Goal: Task Accomplishment & Management: Manage account settings

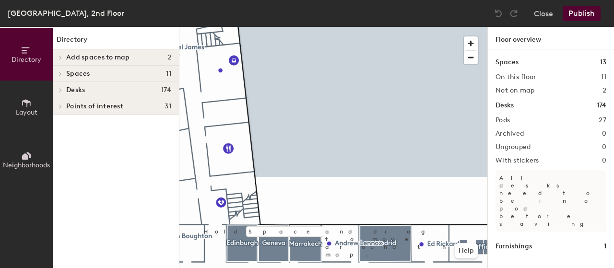
click at [584, 137] on div "Directory Layout Neighborhoods Directory Add spaces to map 2 [GEOGRAPHIC_DATA] …" at bounding box center [307, 147] width 614 height 241
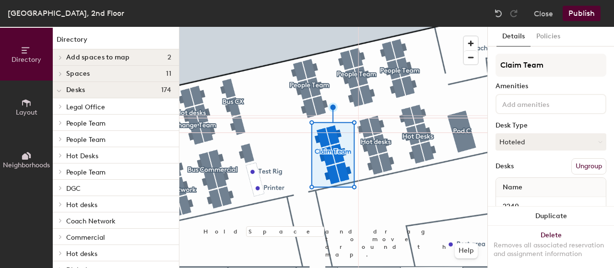
click at [577, 165] on button "Ungroup" at bounding box center [588, 166] width 35 height 16
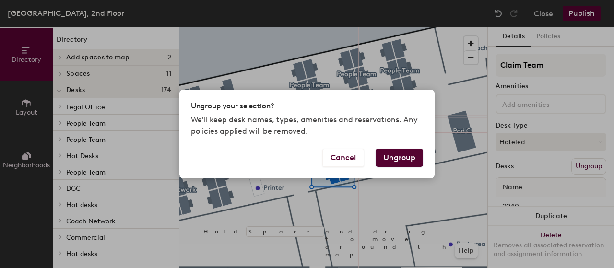
click at [403, 161] on button "Ungroup" at bounding box center [400, 158] width 48 height 18
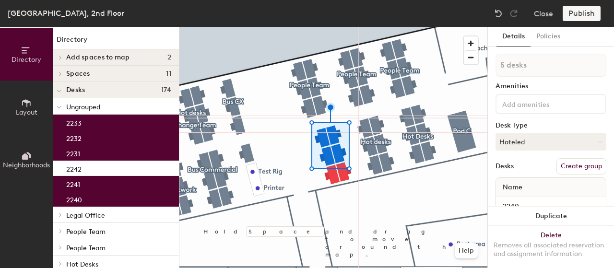
type input "6 desks"
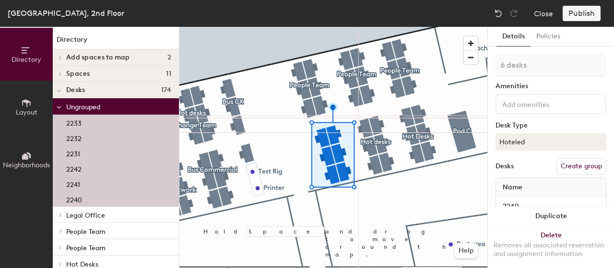
click at [572, 165] on button "Create group" at bounding box center [582, 166] width 50 height 16
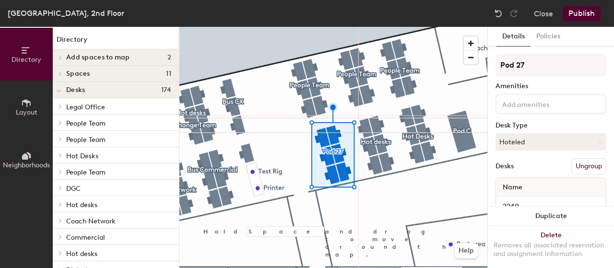
click at [480, 71] on div "Directory Layout Neighborhoods Directory Add spaces to map 2 Pod B Space Spaces…" at bounding box center [307, 147] width 614 height 241
type input "Hot desks"
click at [586, 122] on div "Desk Type" at bounding box center [551, 126] width 111 height 8
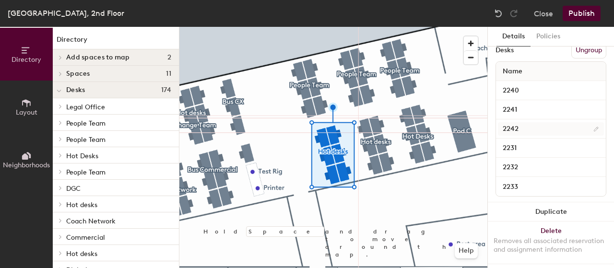
scroll to position [127, 0]
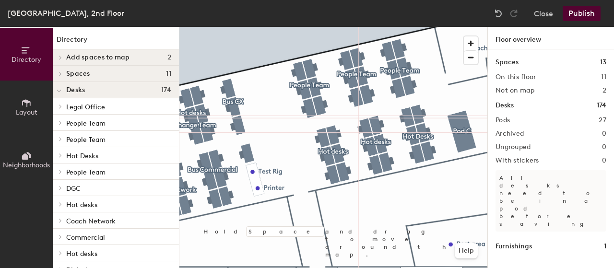
click at [29, 106] on icon at bounding box center [26, 103] width 11 height 11
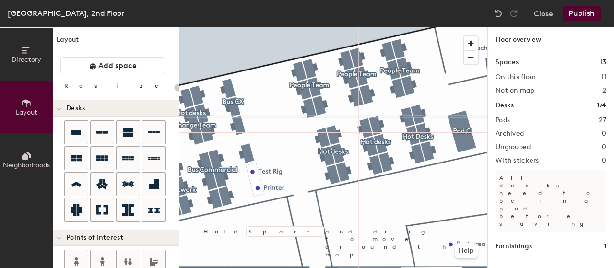
click at [268, 97] on div "Directory Layout Neighborhoods Layout Add space Resize Desks Points of Interest…" at bounding box center [307, 147] width 614 height 241
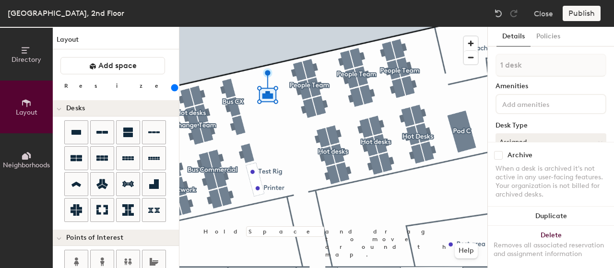
click at [174, 85] on input "range" at bounding box center [174, 88] width 0 height 8
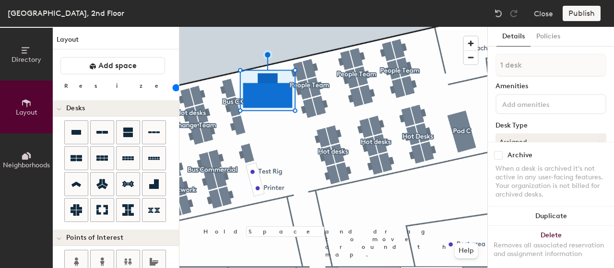
click at [174, 86] on input "range" at bounding box center [174, 88] width 0 height 8
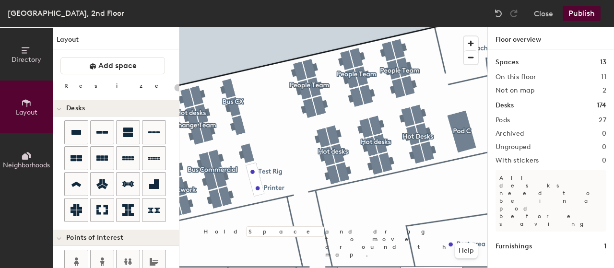
click at [276, 123] on div "Directory Layout Neighborhoods Layout Add space Resize Desks Points of Interest…" at bounding box center [307, 147] width 614 height 241
type input "100"
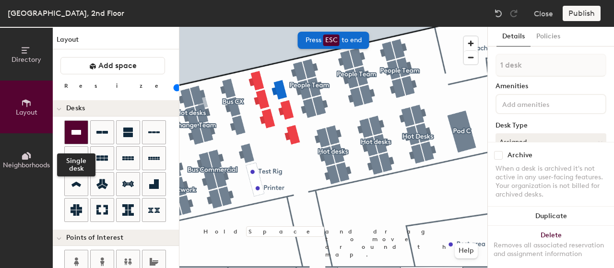
click at [72, 133] on icon at bounding box center [76, 132] width 10 height 5
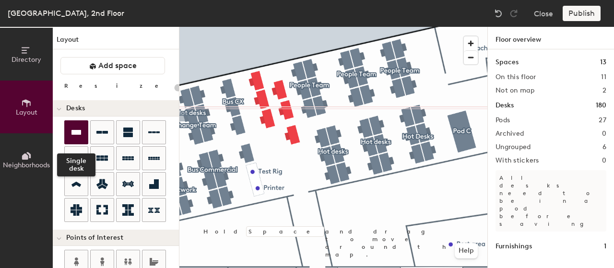
click at [79, 133] on icon at bounding box center [76, 132] width 10 height 5
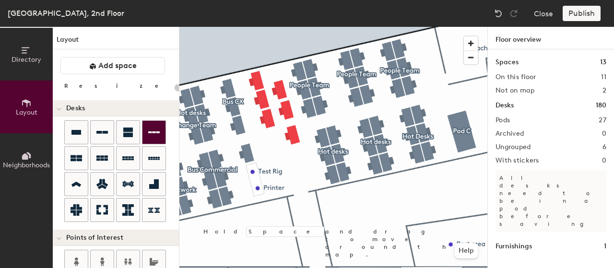
type input "100"
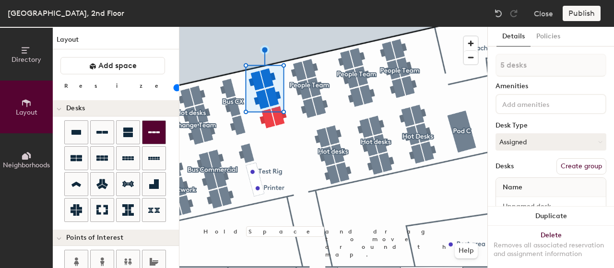
type input "6 desks"
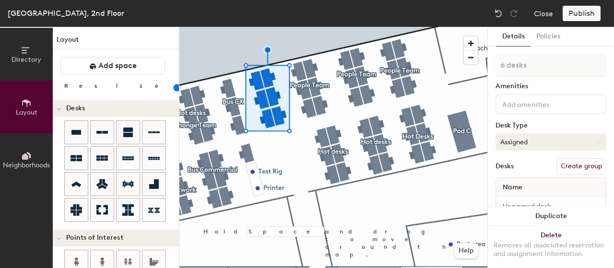
click at [593, 145] on button "Assigned" at bounding box center [551, 141] width 111 height 17
click at [516, 197] on div "Hoteled" at bounding box center [544, 200] width 96 height 14
click at [565, 168] on button "Create group" at bounding box center [582, 166] width 50 height 16
type input "P"
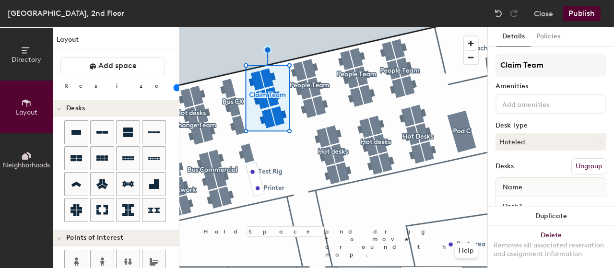
type input "Claim Team"
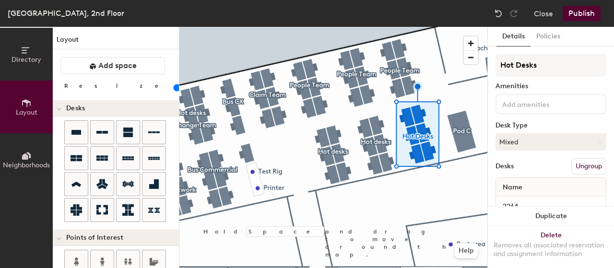
click at [579, 166] on button "Ungroup" at bounding box center [588, 166] width 35 height 16
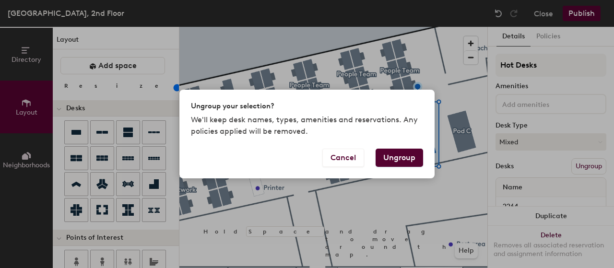
click at [398, 155] on button "Ungroup" at bounding box center [400, 158] width 48 height 18
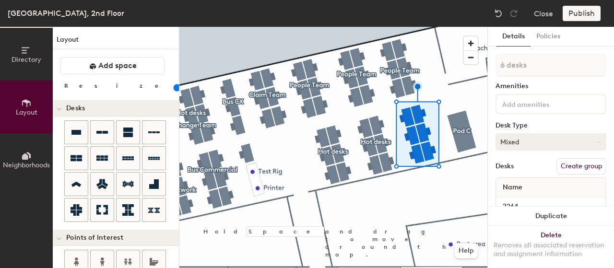
click at [594, 140] on button "Mixed" at bounding box center [551, 141] width 111 height 17
click at [527, 202] on div "Hoteled" at bounding box center [544, 200] width 96 height 14
click at [570, 164] on button "Create group" at bounding box center [582, 166] width 50 height 16
click at [459, 63] on div "Directory Layout Neighborhoods Layout Add space Resize Desks Points of Interest…" at bounding box center [307, 147] width 614 height 241
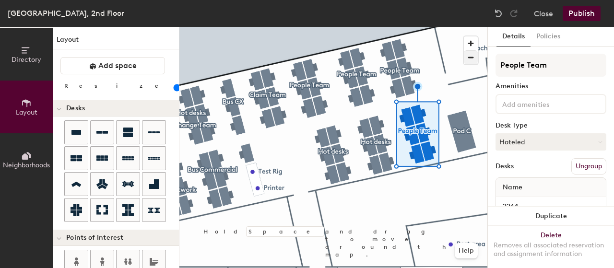
type input "People Team"
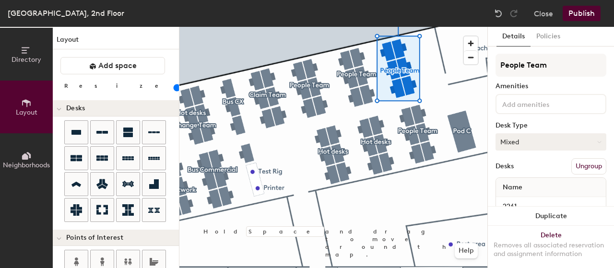
click at [597, 142] on icon at bounding box center [599, 142] width 4 height 4
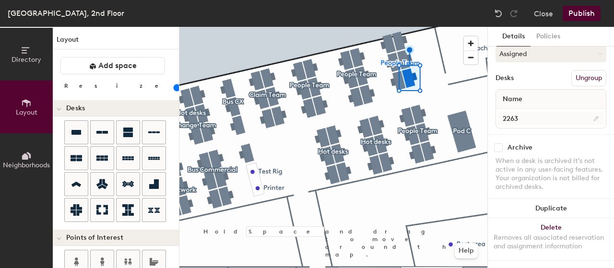
scroll to position [48, 0]
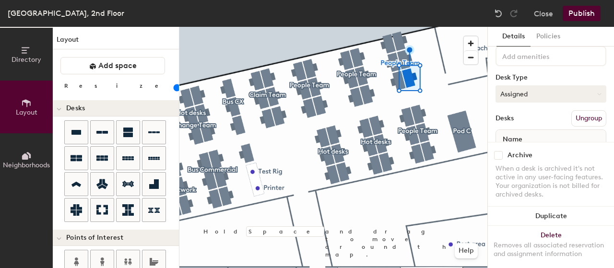
click at [598, 95] on icon at bounding box center [599, 93] width 3 height 1
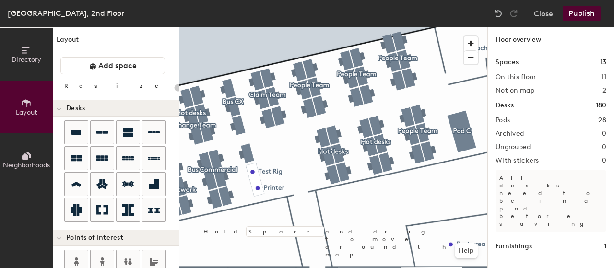
click at [581, 12] on button "Publish" at bounding box center [582, 13] width 38 height 15
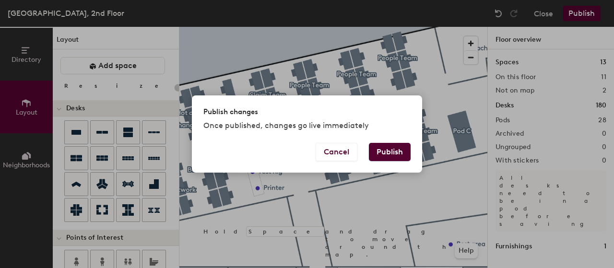
click at [394, 154] on button "Publish" at bounding box center [390, 152] width 42 height 18
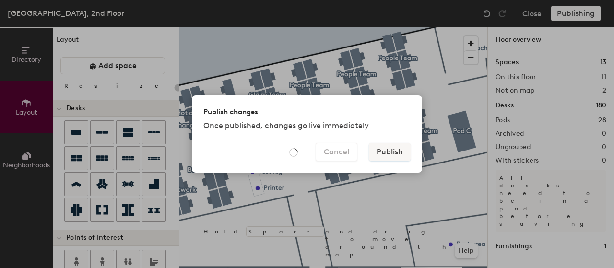
type input "20"
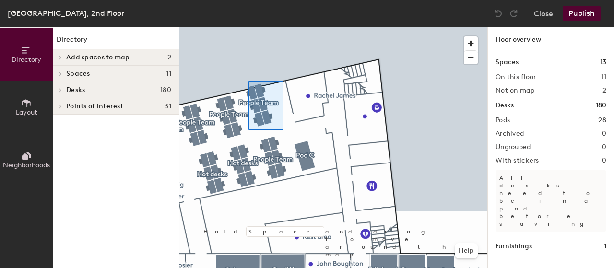
click at [249, 27] on div at bounding box center [333, 27] width 308 height 0
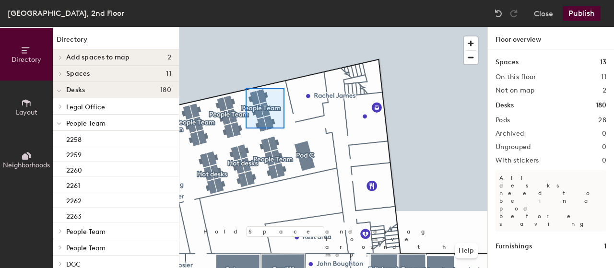
click at [246, 27] on div at bounding box center [333, 27] width 308 height 0
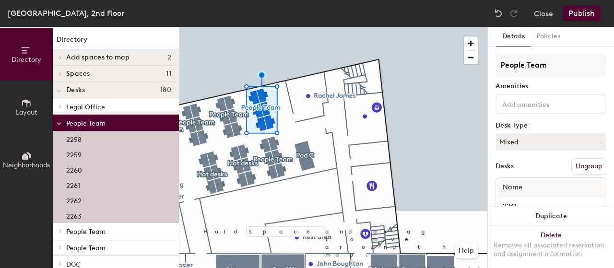
click at [418, 27] on div at bounding box center [333, 27] width 308 height 0
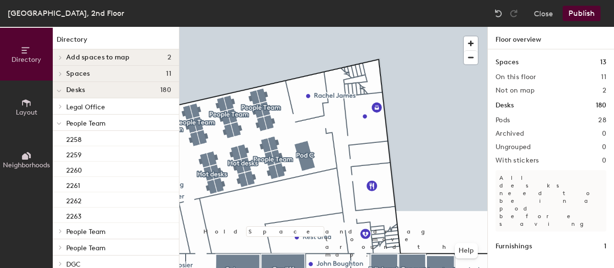
click at [587, 15] on button "Publish" at bounding box center [582, 13] width 38 height 15
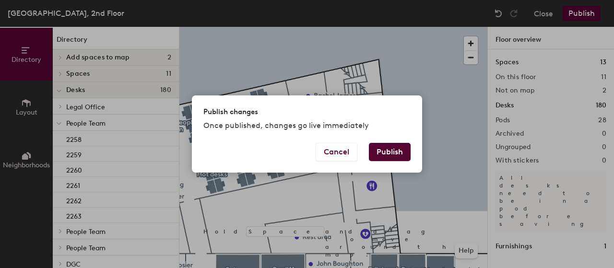
click at [387, 153] on button "Publish" at bounding box center [390, 152] width 42 height 18
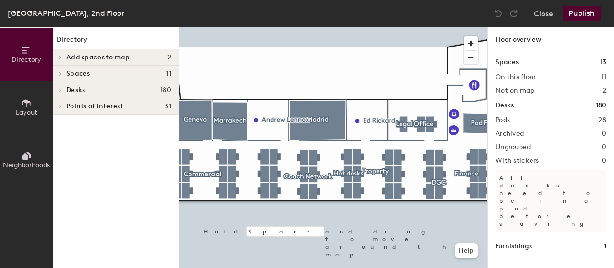
click at [558, 268] on html "Skip navigation Schedule Office People Analytics Visits Deliveries Services Man…" at bounding box center [307, 134] width 614 height 268
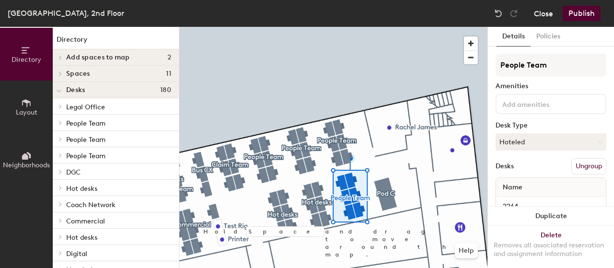
click at [548, 15] on button "Close" at bounding box center [543, 13] width 19 height 15
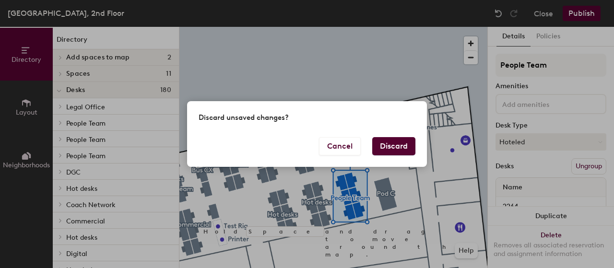
click at [391, 147] on button "Discard" at bounding box center [393, 146] width 43 height 18
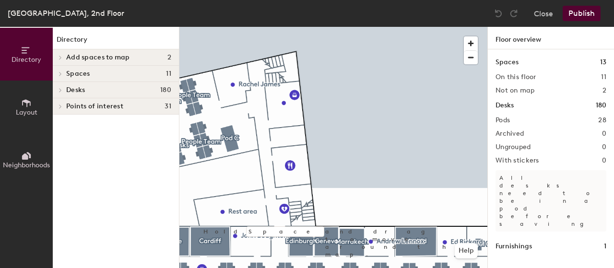
click at [504, 135] on div "Directory Layout Neighborhoods Directory Add spaces to map 2 [GEOGRAPHIC_DATA] …" at bounding box center [307, 147] width 614 height 241
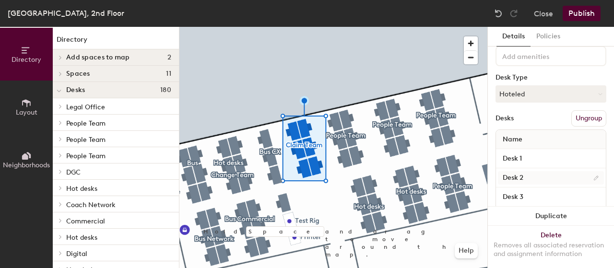
scroll to position [96, 0]
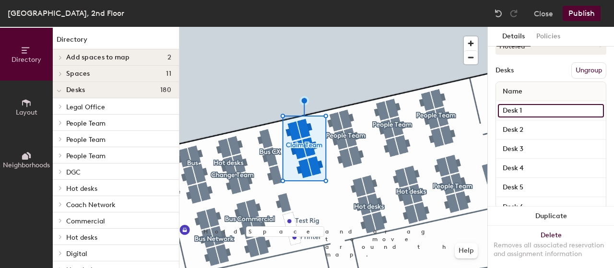
click at [528, 110] on input "Desk 1" at bounding box center [551, 110] width 106 height 13
click at [525, 112] on input "Desk 1" at bounding box center [551, 110] width 106 height 13
drag, startPoint x: 524, startPoint y: 112, endPoint x: 496, endPoint y: 110, distance: 28.4
click at [496, 110] on div "Desk 1" at bounding box center [551, 110] width 110 height 19
type input "2269"
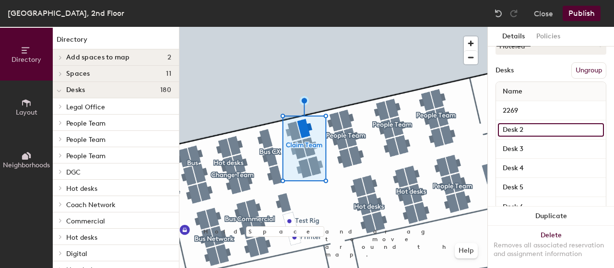
click at [516, 128] on input "Desk 2" at bounding box center [551, 129] width 106 height 13
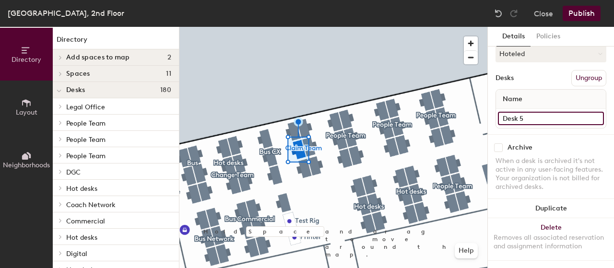
click at [526, 112] on input "Desk 5" at bounding box center [551, 118] width 106 height 13
click at [510, 112] on input "22" at bounding box center [551, 118] width 106 height 13
type input "2268"
drag, startPoint x: 530, startPoint y: 111, endPoint x: 497, endPoint y: 109, distance: 33.7
click at [497, 109] on div "Desk 6" at bounding box center [551, 118] width 110 height 19
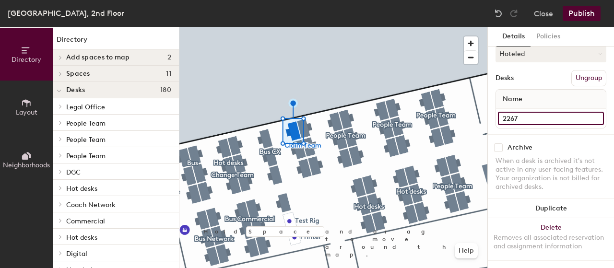
type input "2267"
click at [338, 27] on div at bounding box center [333, 27] width 308 height 0
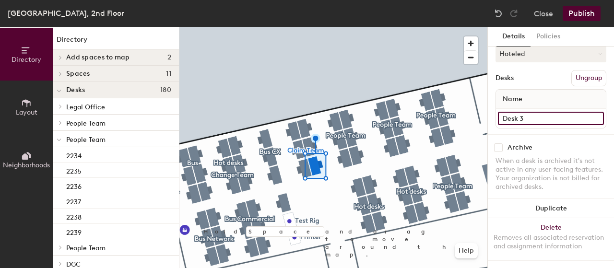
click at [470, 108] on div "Directory Layout Neighborhoods Directory Add spaces to map 2 [GEOGRAPHIC_DATA] …" at bounding box center [307, 147] width 614 height 241
type input "2270"
click at [555, 112] on input "2270" at bounding box center [551, 118] width 106 height 13
click at [526, 112] on input "Desk 2" at bounding box center [551, 118] width 106 height 13
type input "2271"
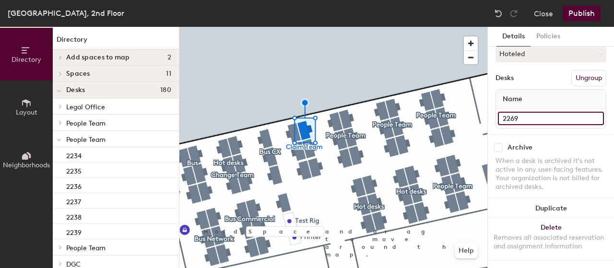
click at [527, 112] on input "2269" at bounding box center [551, 118] width 106 height 13
type input "2272"
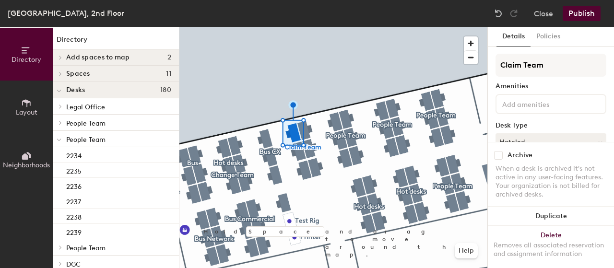
click at [297, 27] on div at bounding box center [333, 27] width 308 height 0
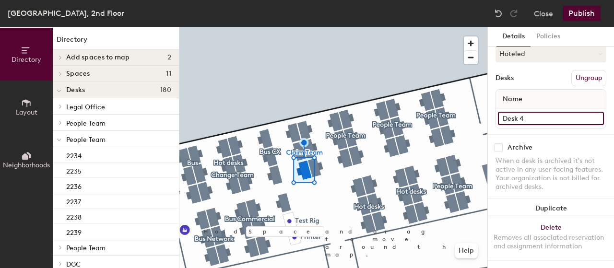
click at [541, 112] on input "Desk 4" at bounding box center [551, 118] width 106 height 13
type input "2269"
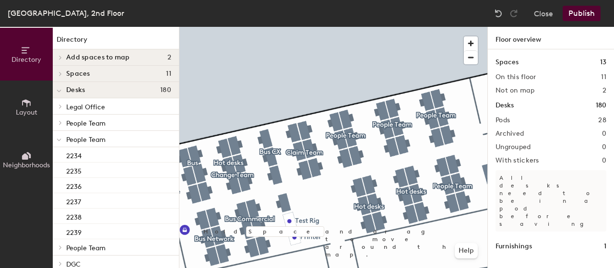
click at [588, 12] on button "Publish" at bounding box center [582, 13] width 38 height 15
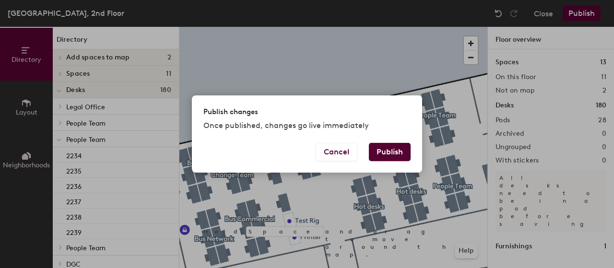
click at [395, 153] on button "Publish" at bounding box center [390, 152] width 42 height 18
